Goal: Information Seeking & Learning: Check status

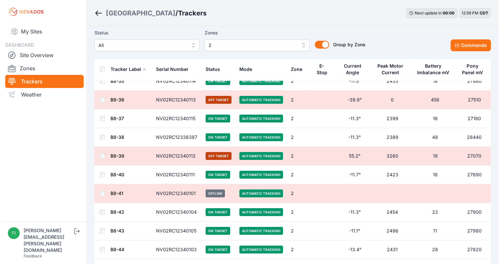
scroll to position [41, 0]
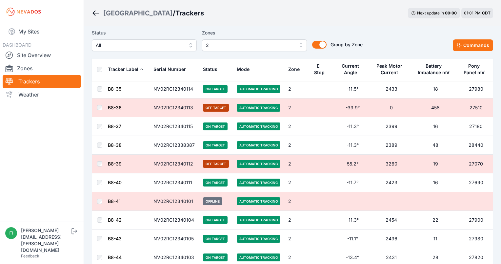
click at [295, 45] on button "2" at bounding box center [254, 45] width 105 height 12
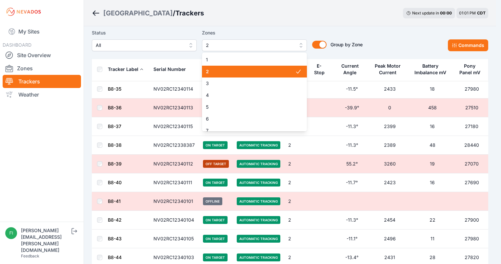
click at [275, 74] on span "2" at bounding box center [250, 71] width 89 height 7
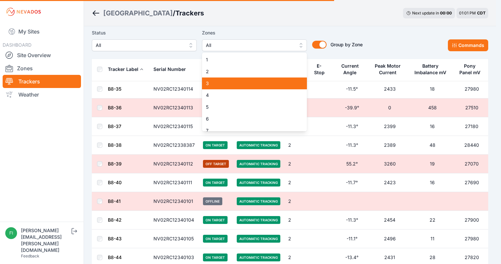
click at [273, 83] on span "3" at bounding box center [250, 83] width 89 height 7
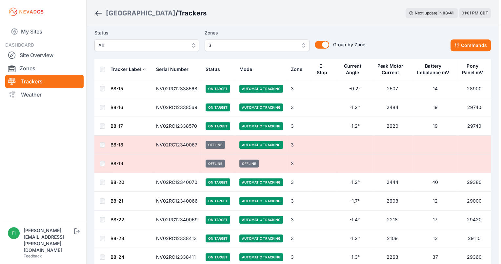
scroll to position [283, 0]
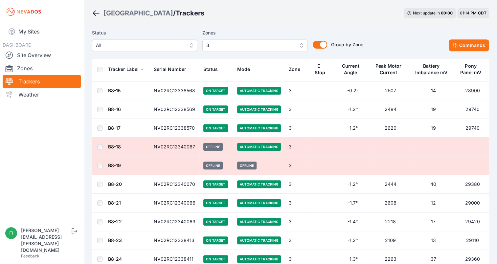
click at [293, 52] on div "Status All Zones 3 Group by Zone Group by Zone Commands" at bounding box center [290, 42] width 397 height 33
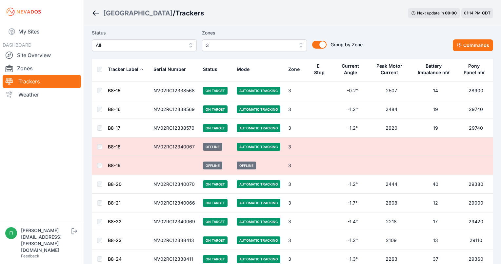
click at [291, 47] on span "3" at bounding box center [250, 45] width 88 height 8
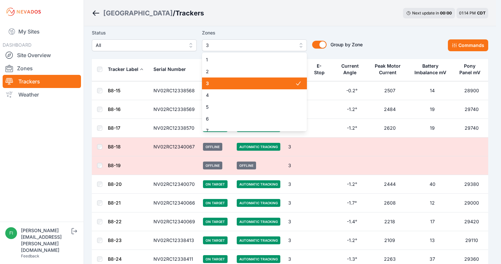
click at [285, 83] on span "3" at bounding box center [250, 83] width 89 height 7
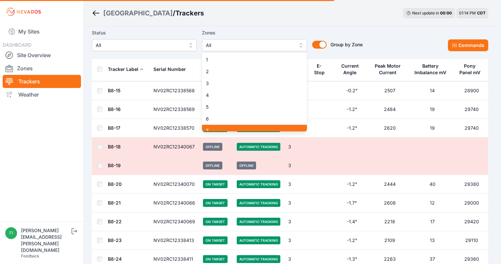
click at [284, 126] on div "7" at bounding box center [254, 131] width 105 height 12
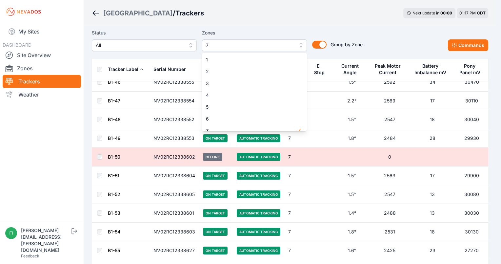
scroll to position [17, 0]
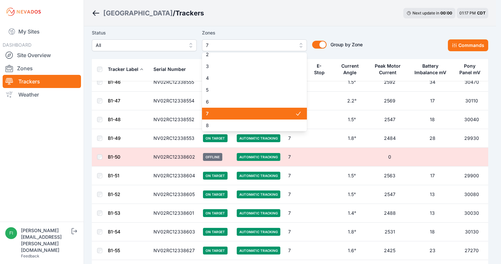
click at [290, 109] on div "7" at bounding box center [254, 114] width 105 height 12
click at [290, 108] on div "6" at bounding box center [254, 102] width 105 height 12
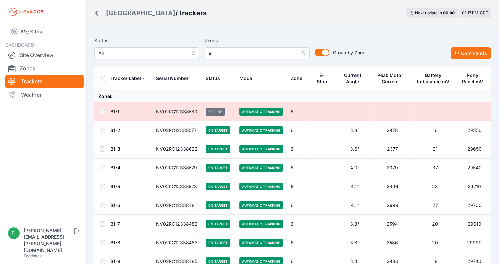
scroll to position [13, 0]
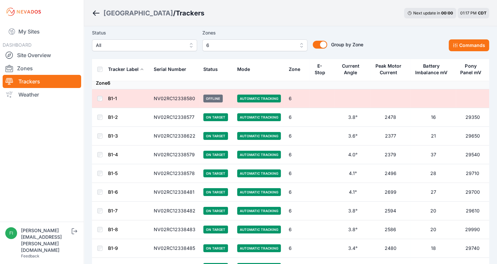
click at [293, 46] on span "6" at bounding box center [250, 45] width 88 height 8
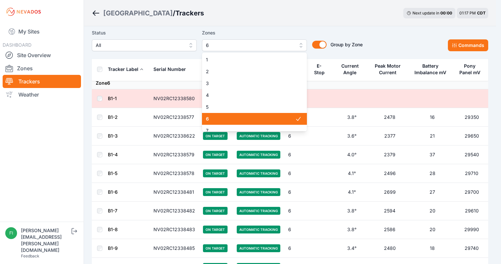
click at [260, 118] on span "6" at bounding box center [250, 119] width 89 height 7
click at [262, 122] on span "6" at bounding box center [250, 119] width 89 height 7
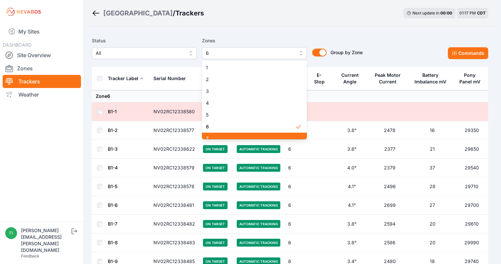
click at [290, 133] on div "7" at bounding box center [254, 139] width 105 height 12
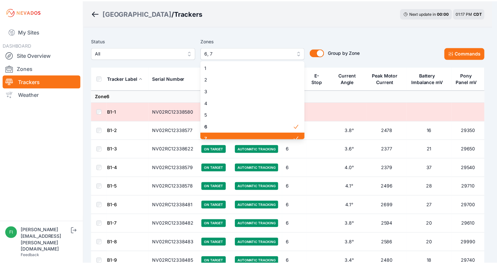
scroll to position [26, 0]
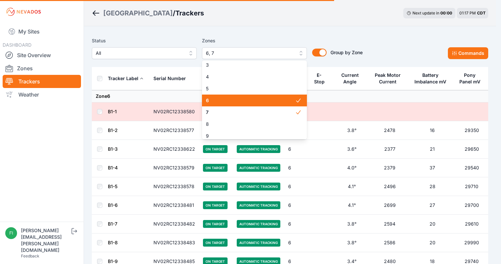
click at [287, 103] on span "6" at bounding box center [250, 100] width 89 height 7
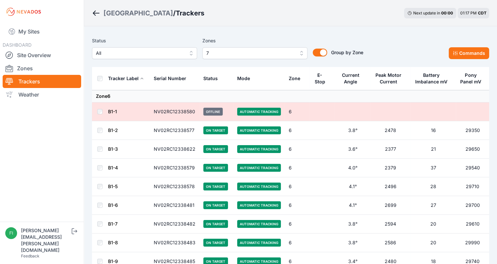
click at [350, 18] on div "Sunlight Road / Trackers Next update in 00 : 00 01:17 PM CDT" at bounding box center [290, 13] width 413 height 26
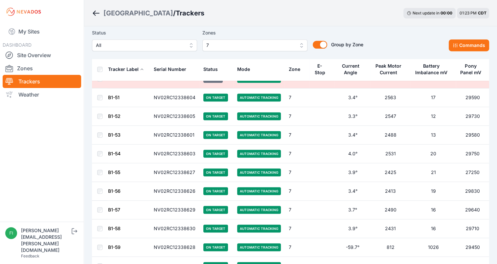
scroll to position [420, 0]
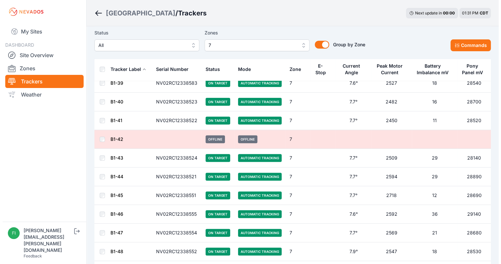
scroll to position [184, 0]
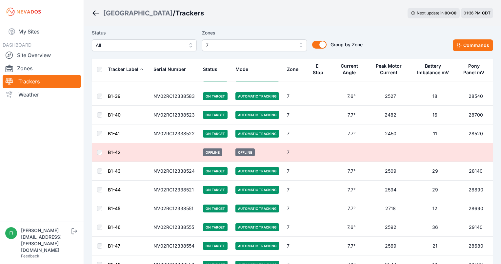
click at [295, 49] on button "7" at bounding box center [254, 45] width 105 height 12
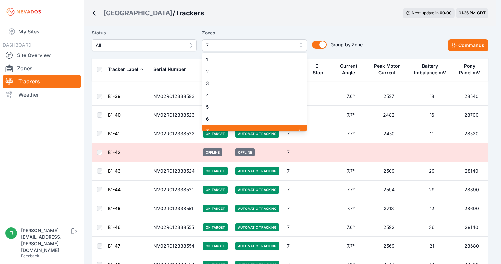
scroll to position [5, 0]
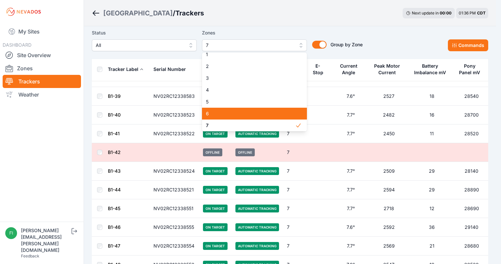
click at [266, 118] on div "6" at bounding box center [254, 114] width 105 height 12
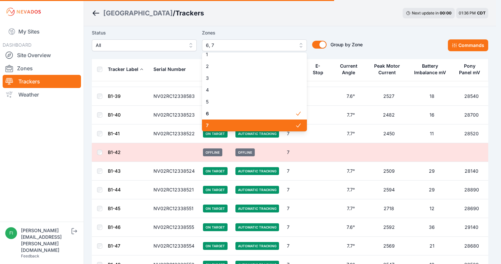
click at [267, 123] on span "7" at bounding box center [250, 125] width 89 height 7
